Goal: Subscribe to service/newsletter

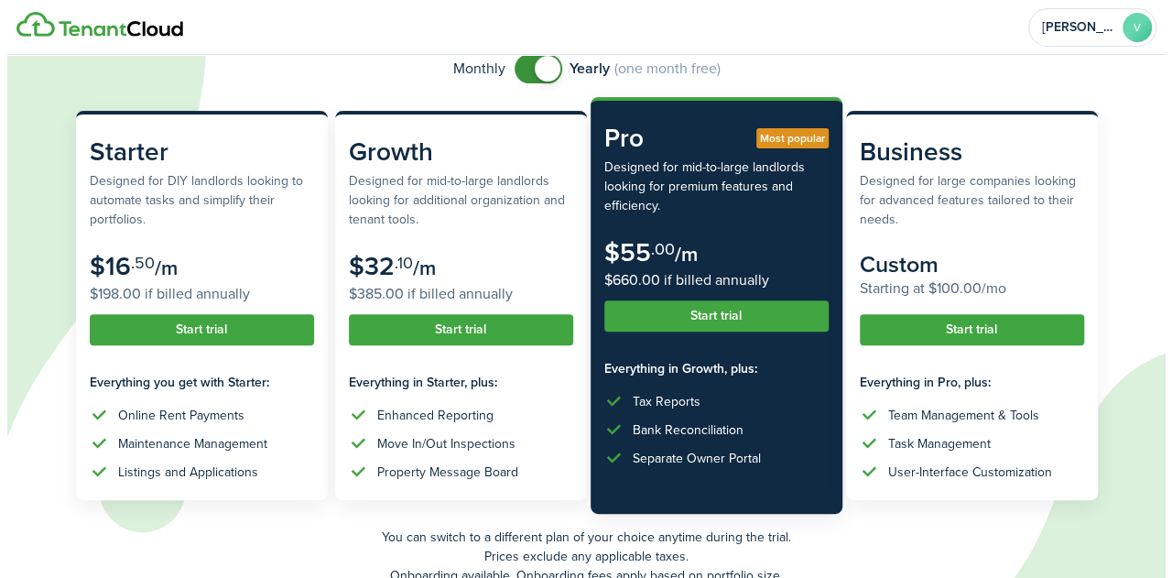
scroll to position [154, 0]
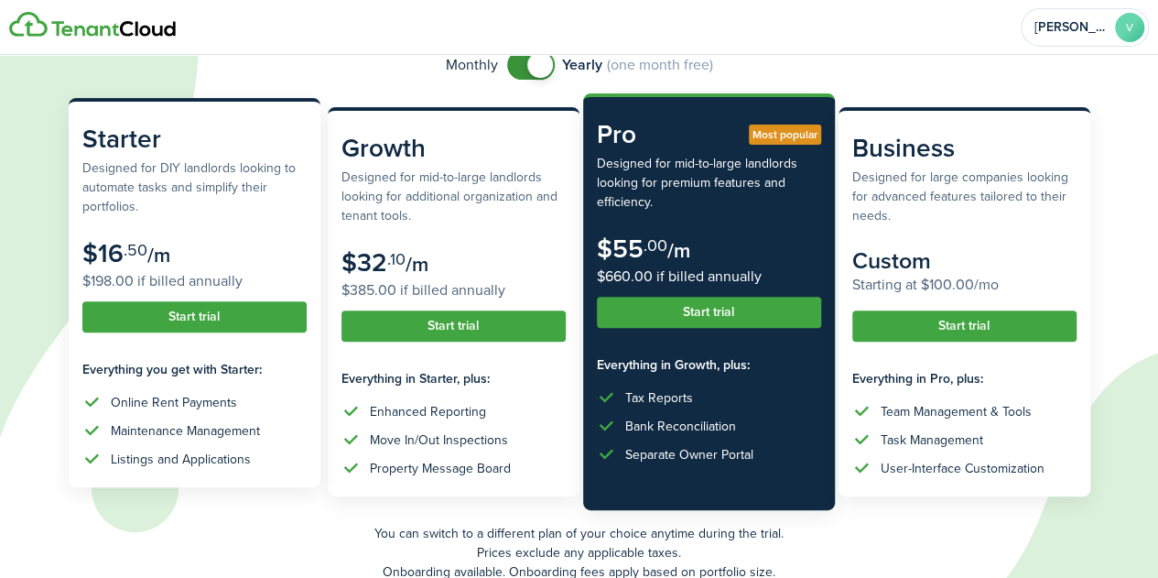
click at [203, 315] on button "Start trial" at bounding box center [194, 316] width 224 height 31
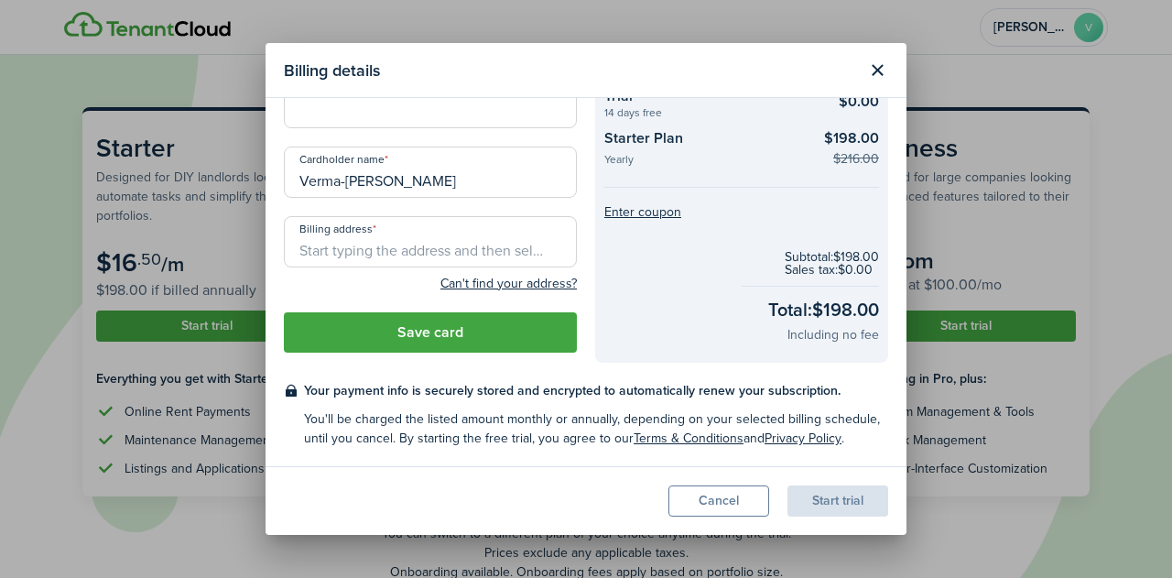
scroll to position [0, 0]
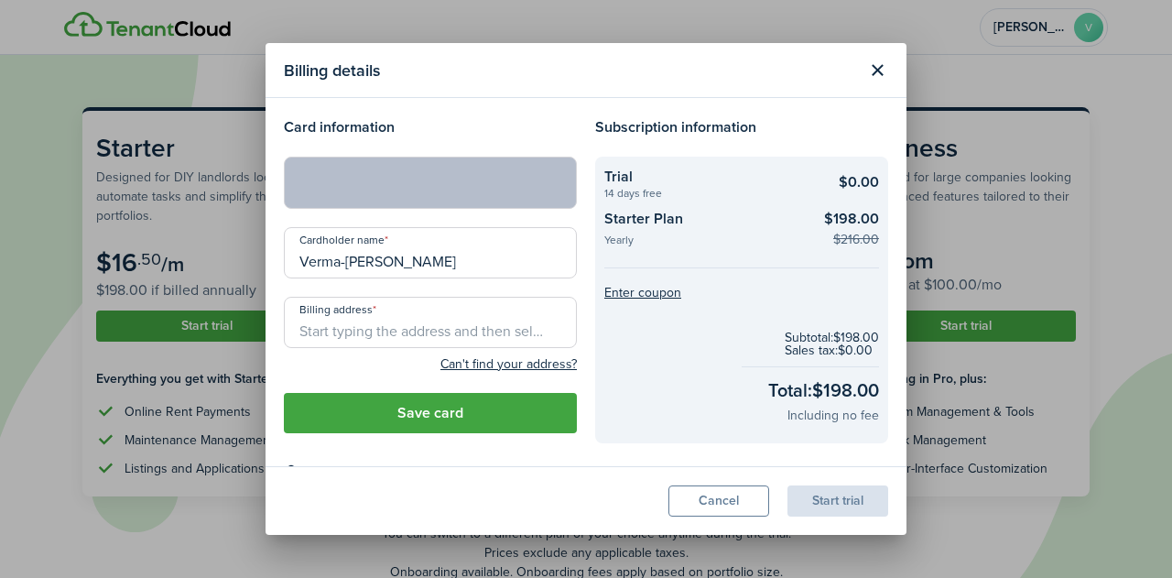
click at [403, 331] on input "Billing address" at bounding box center [430, 322] width 293 height 51
type input "[STREET_ADDRESS]"
click at [463, 425] on button "Save card" at bounding box center [430, 413] width 293 height 40
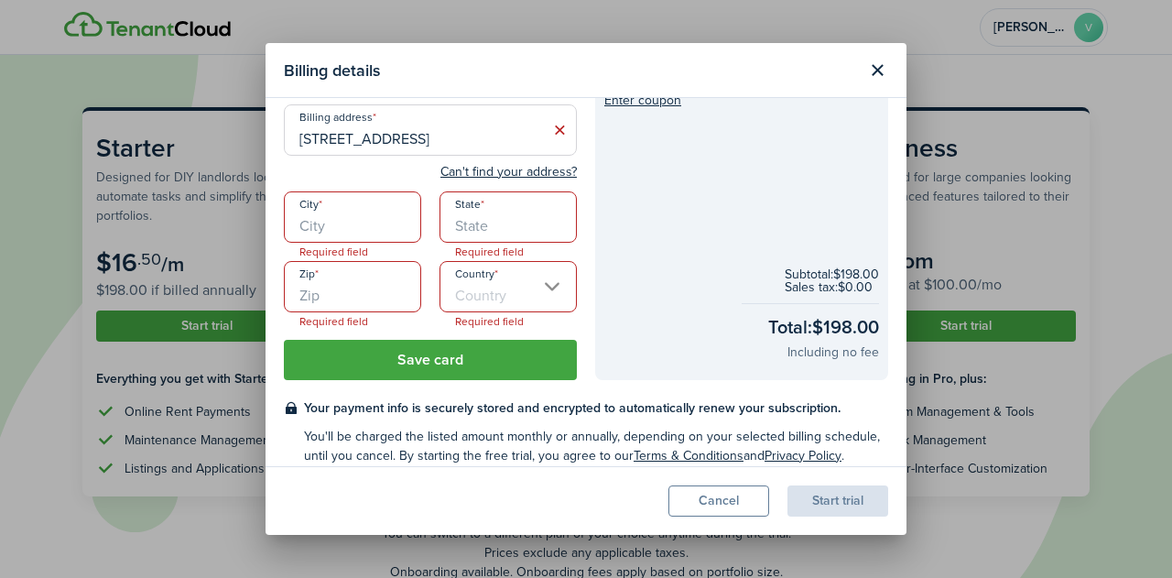
scroll to position [196, 0]
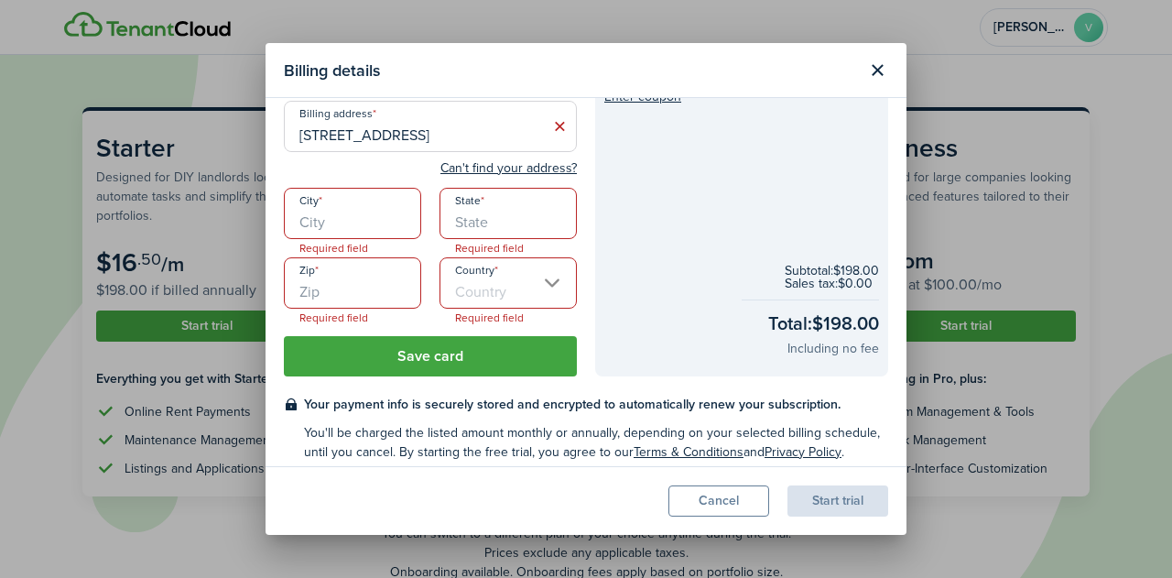
click at [361, 207] on input "City" at bounding box center [352, 213] width 137 height 51
type input "[GEOGRAPHIC_DATA]"
type input "GA"
type input "30350"
type input "[GEOGRAPHIC_DATA]"
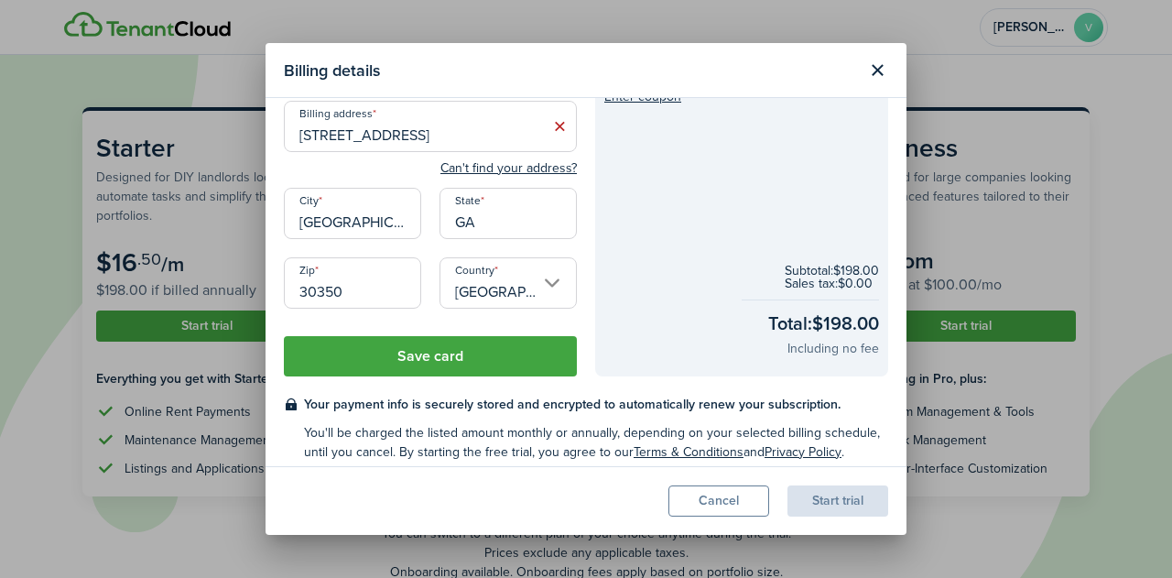
click at [460, 351] on button "Save card" at bounding box center [430, 356] width 293 height 40
click at [468, 357] on button "Save card" at bounding box center [430, 356] width 293 height 40
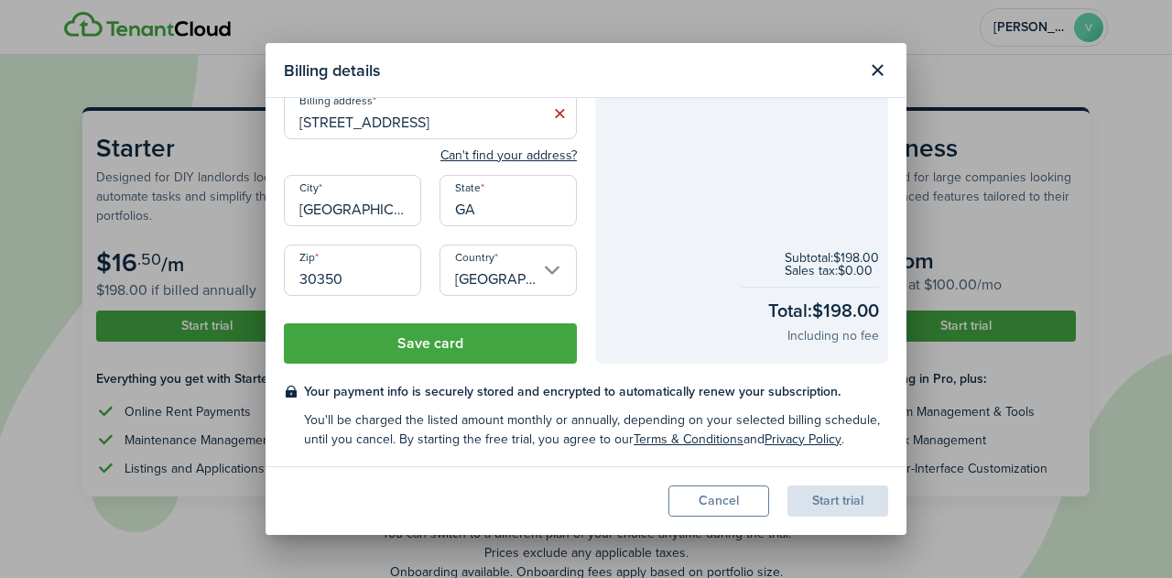
scroll to position [209, 0]
click at [464, 112] on input "[STREET_ADDRESS]" at bounding box center [430, 113] width 293 height 51
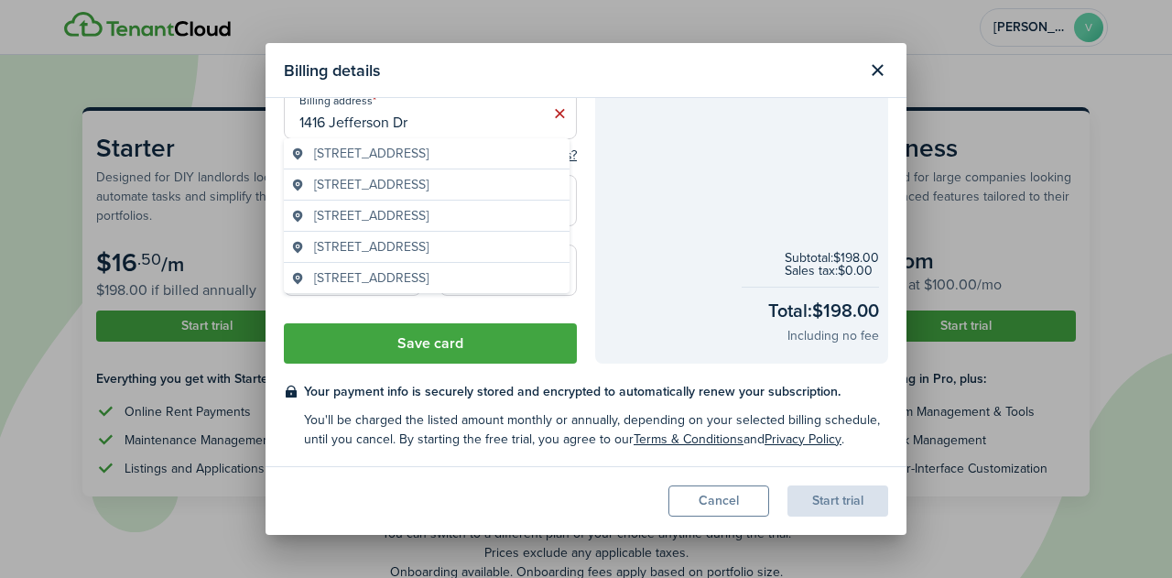
click at [484, 121] on input "1416 Jefferson Dr" at bounding box center [430, 113] width 293 height 51
click at [394, 129] on input "1416 Jefferson Dr" at bounding box center [430, 113] width 293 height 51
click at [586, 204] on div "Subscription information Trial 14 days free $0.00 Starter Plan Yearly $198.00 $…" at bounding box center [741, 135] width 311 height 455
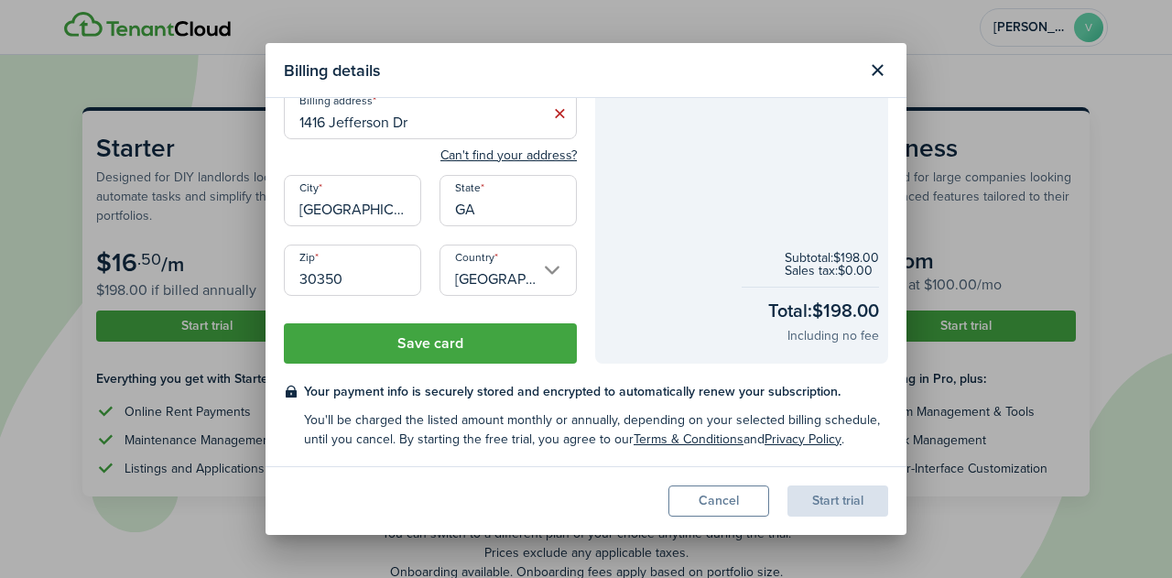
click at [485, 127] on input "1416 Jefferson Dr" at bounding box center [430, 113] width 293 height 51
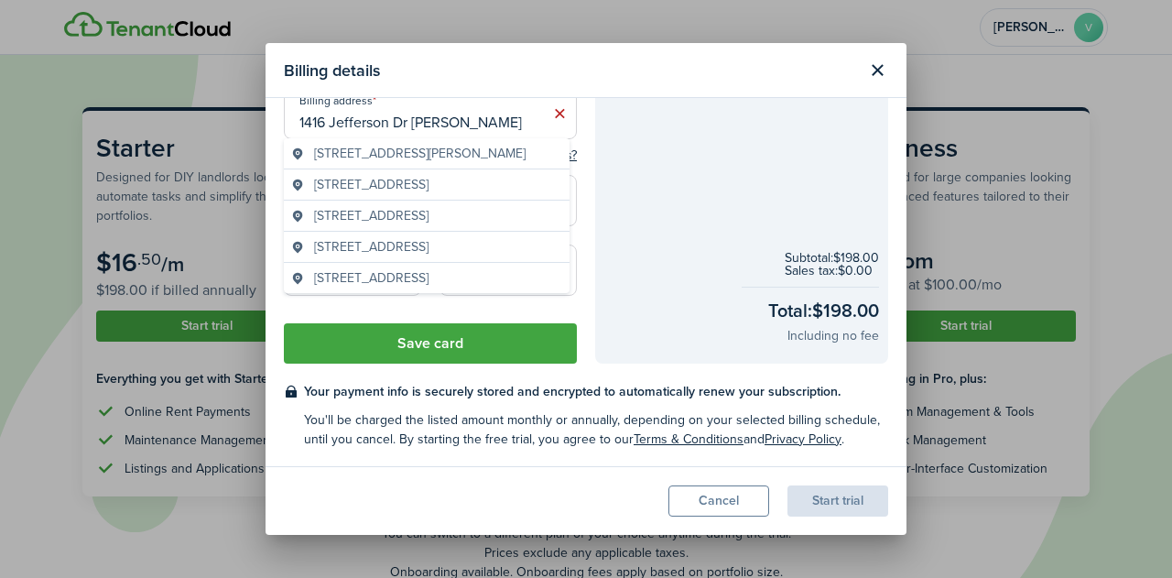
click at [478, 160] on span "[STREET_ADDRESS][PERSON_NAME]" at bounding box center [419, 153] width 211 height 19
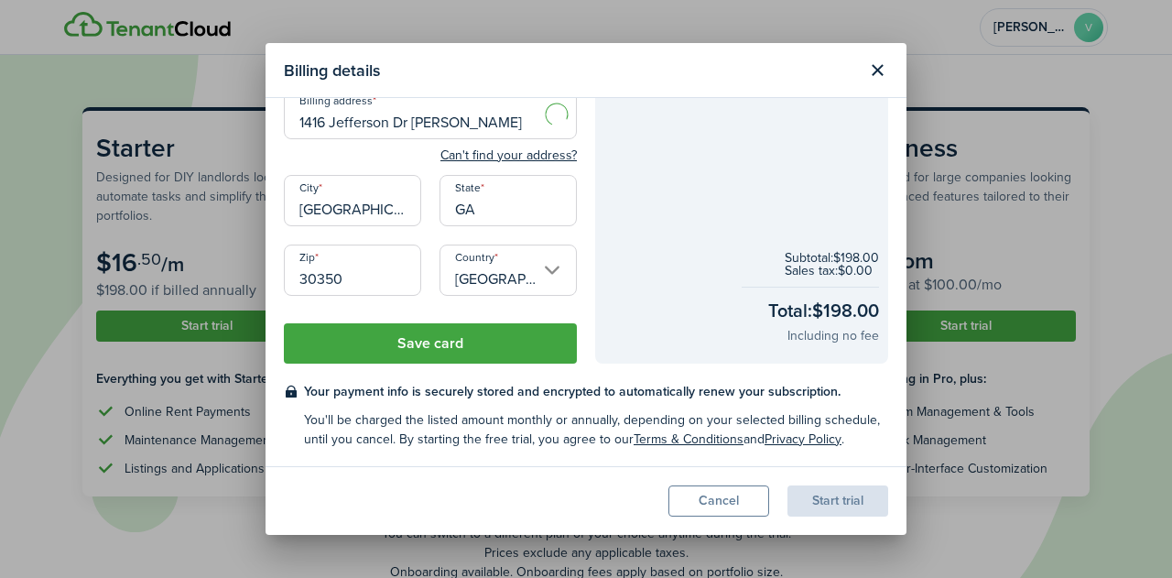
type input "[STREET_ADDRESS][PERSON_NAME]"
type input "[PERSON_NAME][GEOGRAPHIC_DATA]"
click at [534, 347] on button "Save card" at bounding box center [430, 343] width 293 height 40
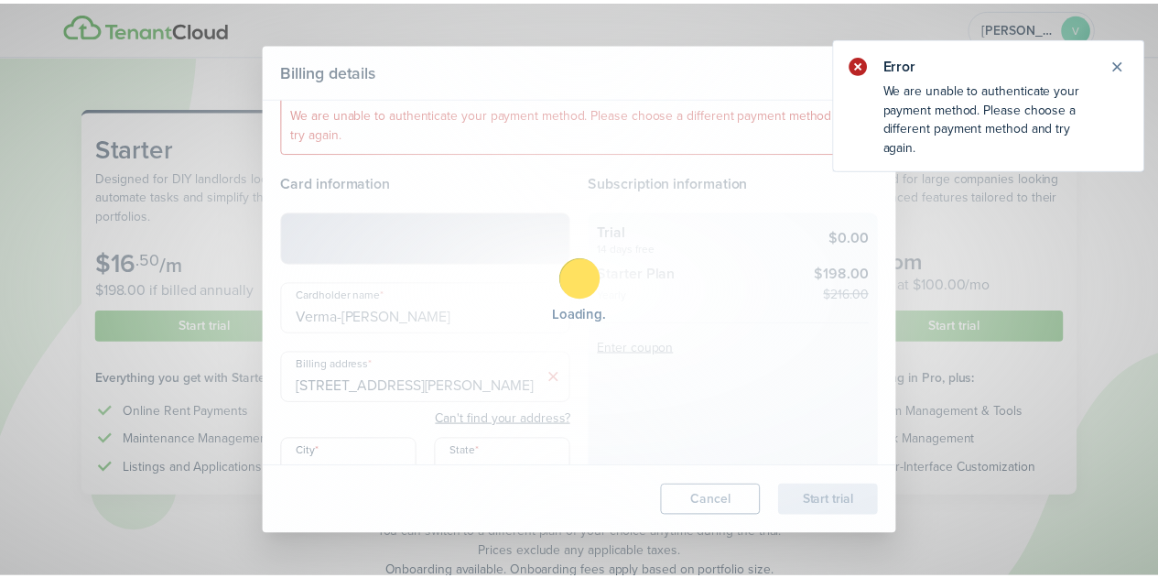
scroll to position [0, 0]
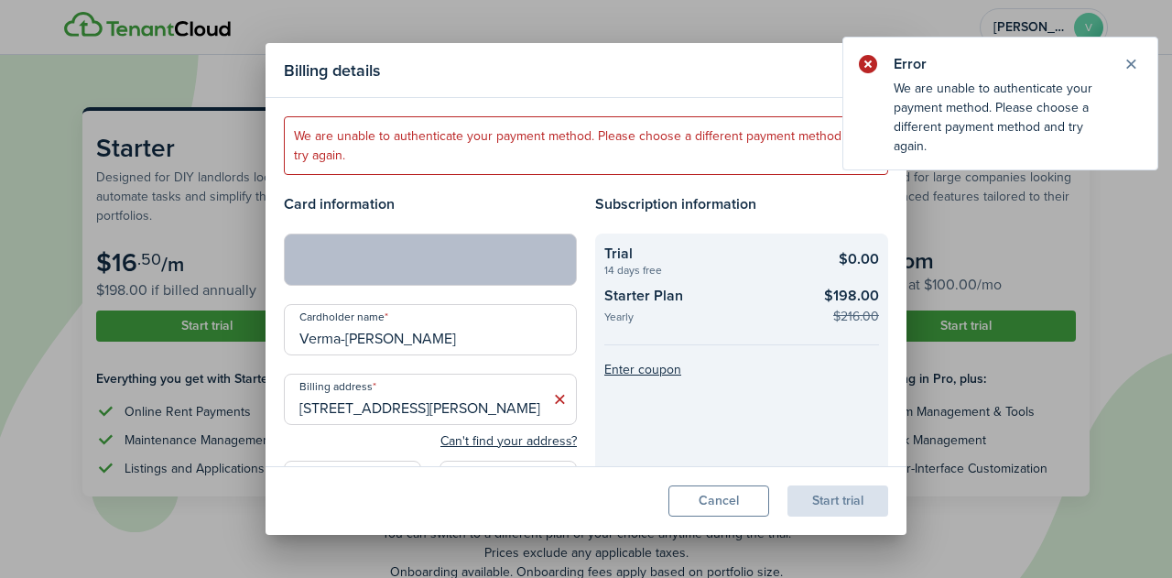
click at [757, 91] on header "Billing details" at bounding box center [585, 70] width 641 height 55
click at [721, 500] on button "Cancel" at bounding box center [718, 500] width 101 height 31
